Goal: Find specific page/section: Find specific page/section

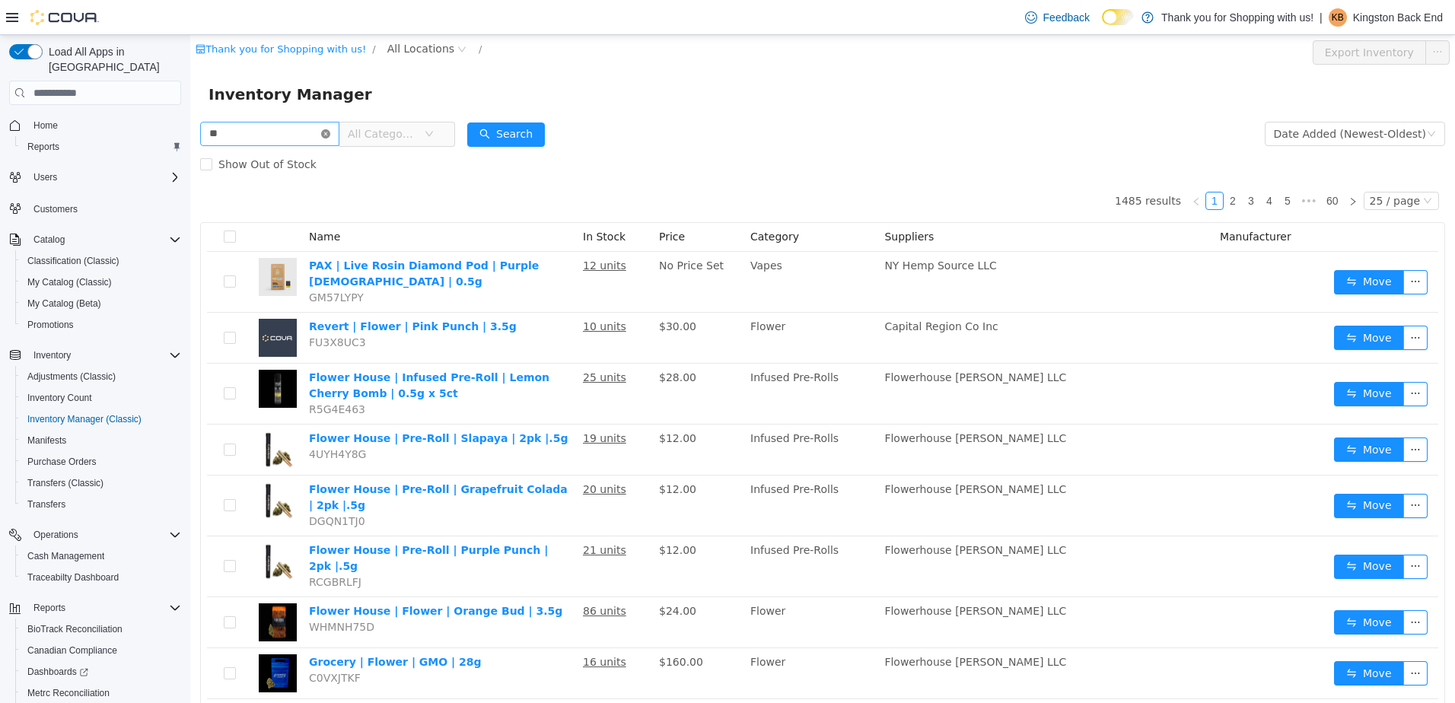
click at [330, 132] on icon "icon: close-circle" at bounding box center [325, 133] width 9 height 9
click at [73, 319] on span "Promotions" at bounding box center [50, 325] width 46 height 12
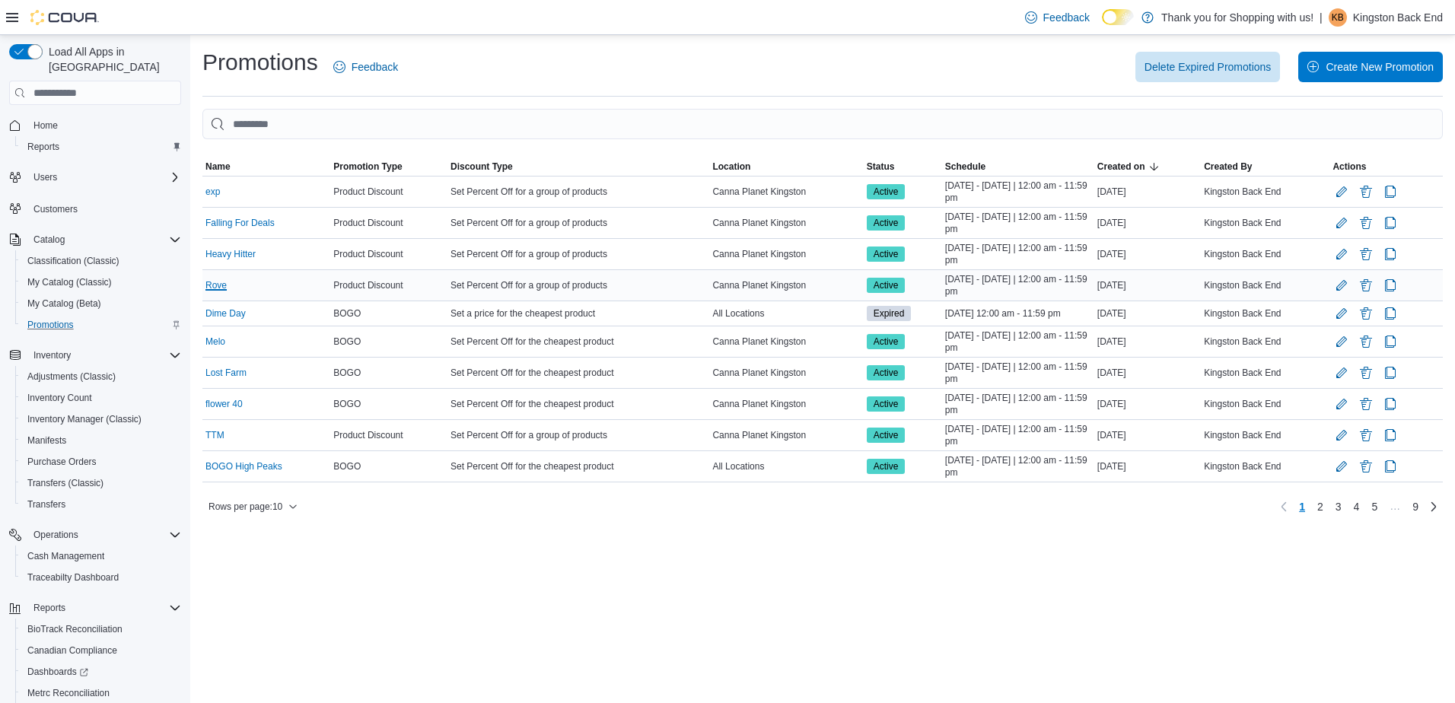
click at [224, 289] on link "Rove" at bounding box center [216, 285] width 21 height 12
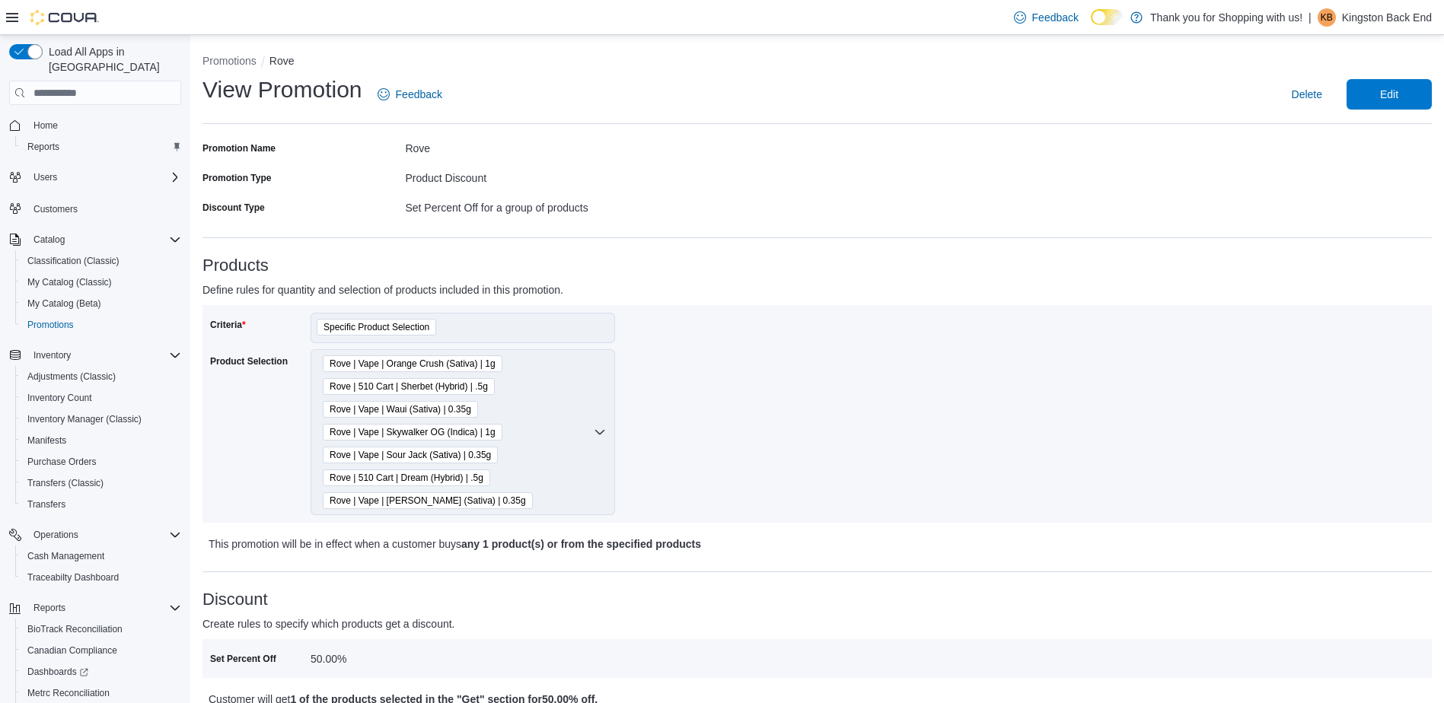
click at [76, 116] on span "Home" at bounding box center [104, 125] width 154 height 19
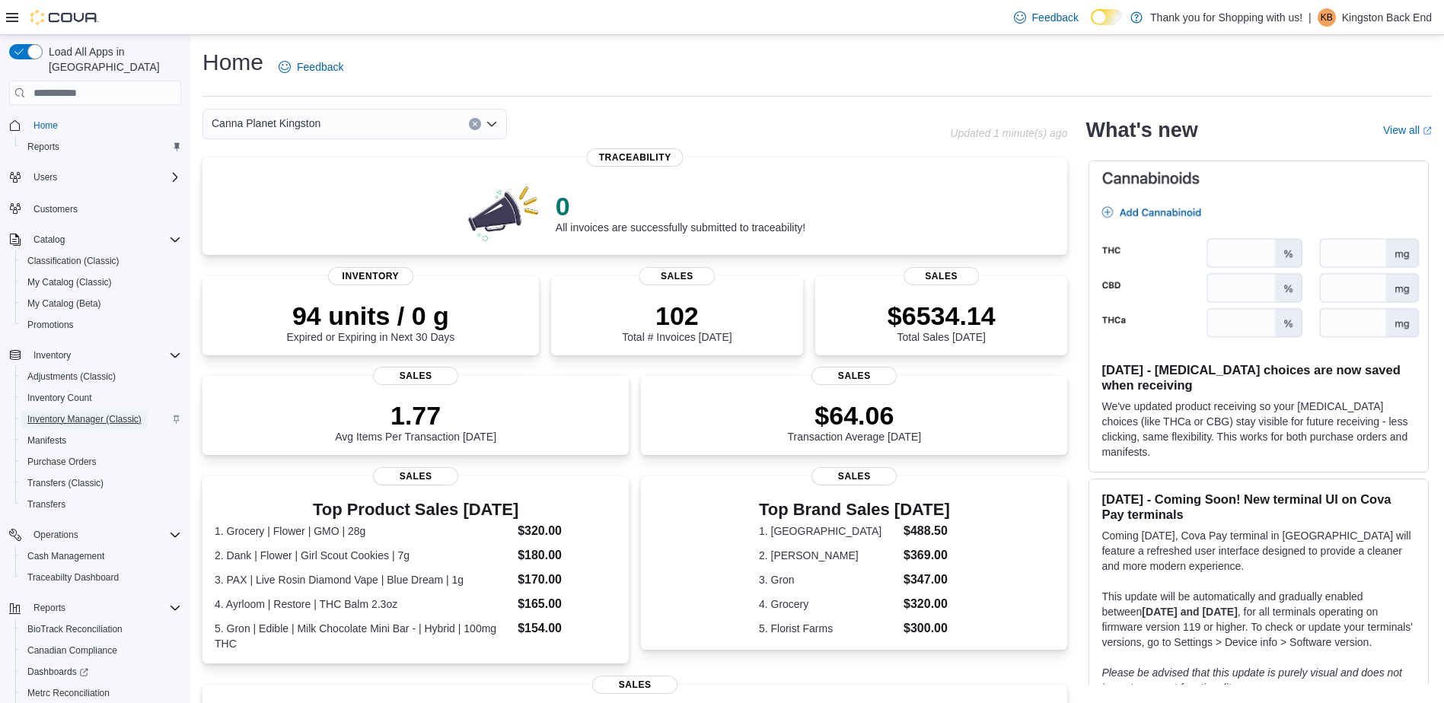
click at [86, 413] on span "Inventory Manager (Classic)" at bounding box center [84, 419] width 114 height 12
